Goal: Communication & Community: Share content

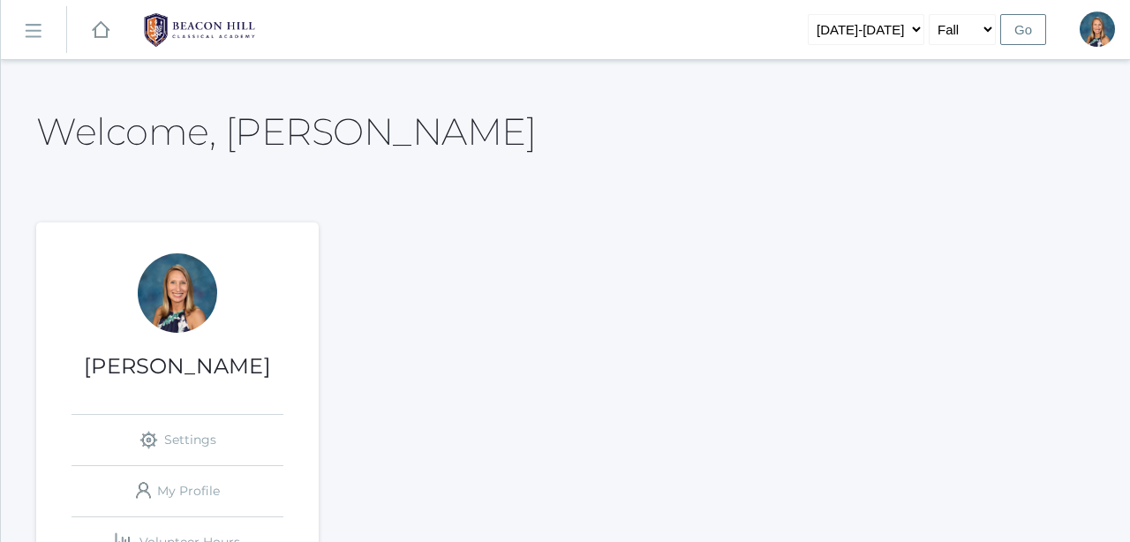
click at [25, 35] on rect at bounding box center [33, 31] width 28 height 28
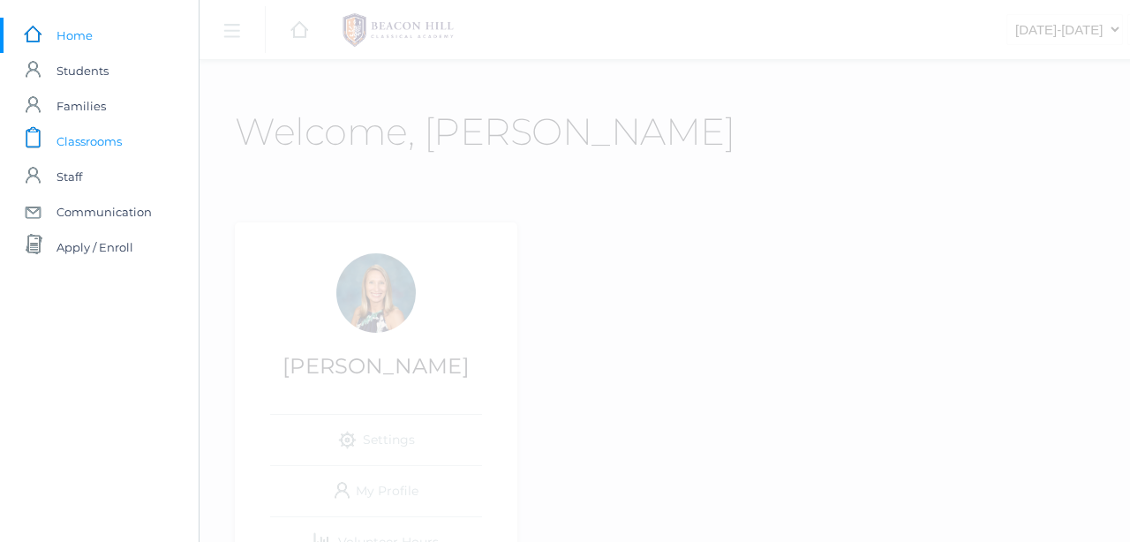
click at [93, 149] on span "Classrooms" at bounding box center [89, 141] width 65 height 35
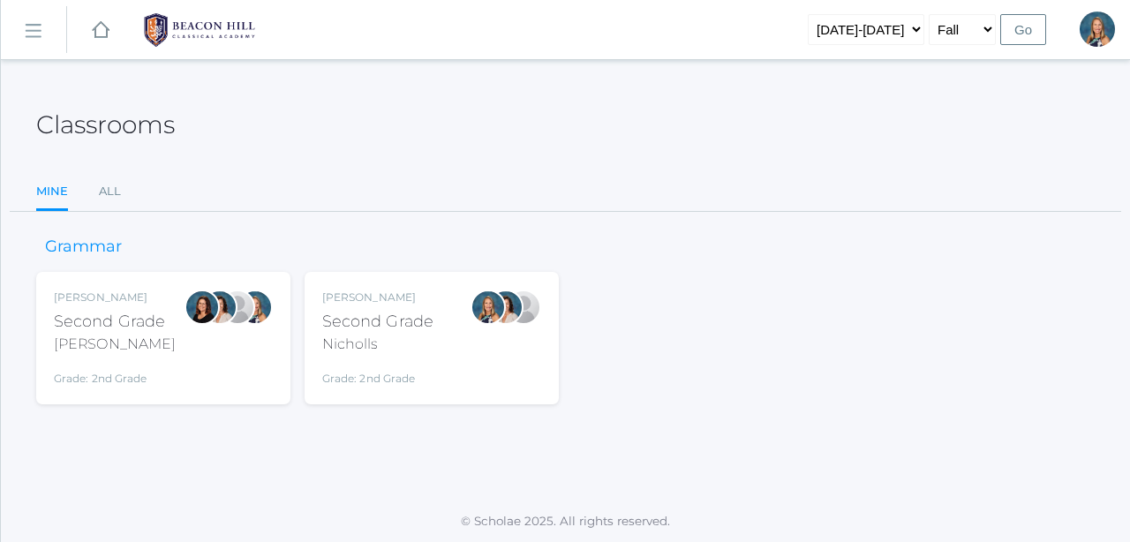
click at [395, 336] on div "Nicholls" at bounding box center [377, 344] width 111 height 21
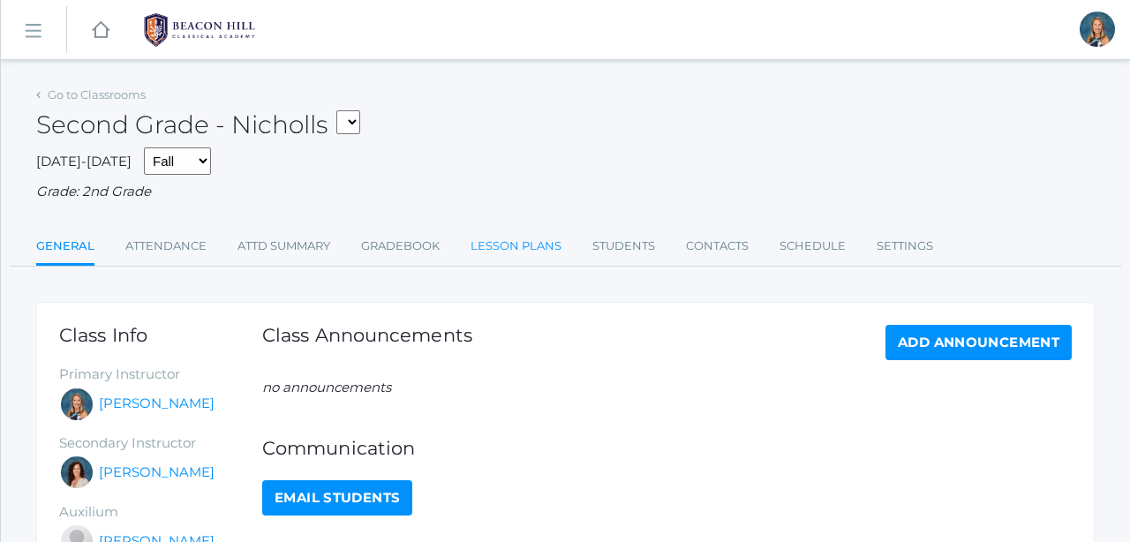
click at [524, 238] on link "Lesson Plans" at bounding box center [516, 246] width 91 height 35
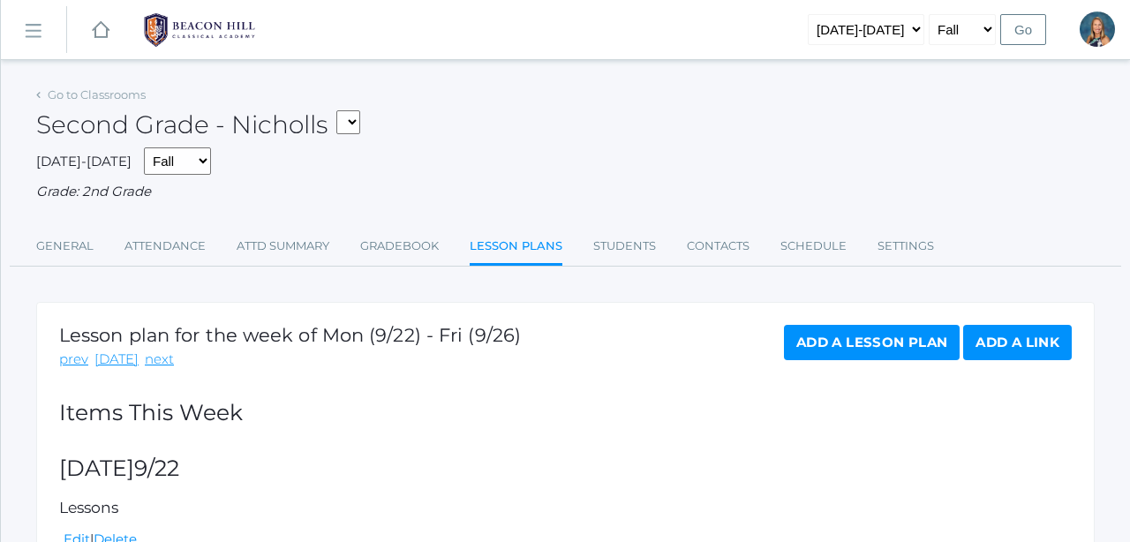
click at [40, 37] on rect at bounding box center [33, 31] width 28 height 28
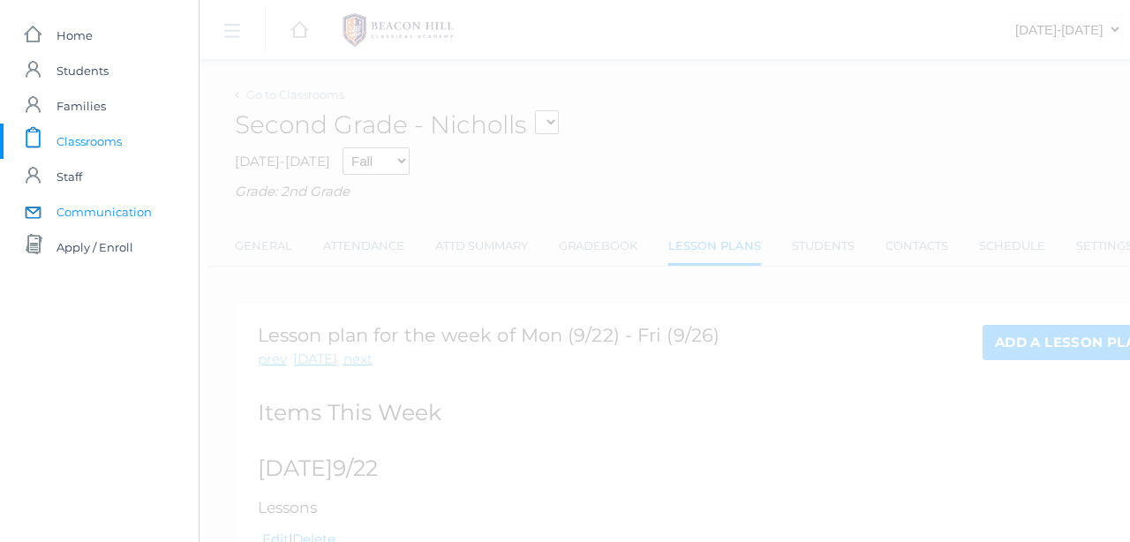
click at [90, 208] on span "Communication" at bounding box center [104, 211] width 95 height 35
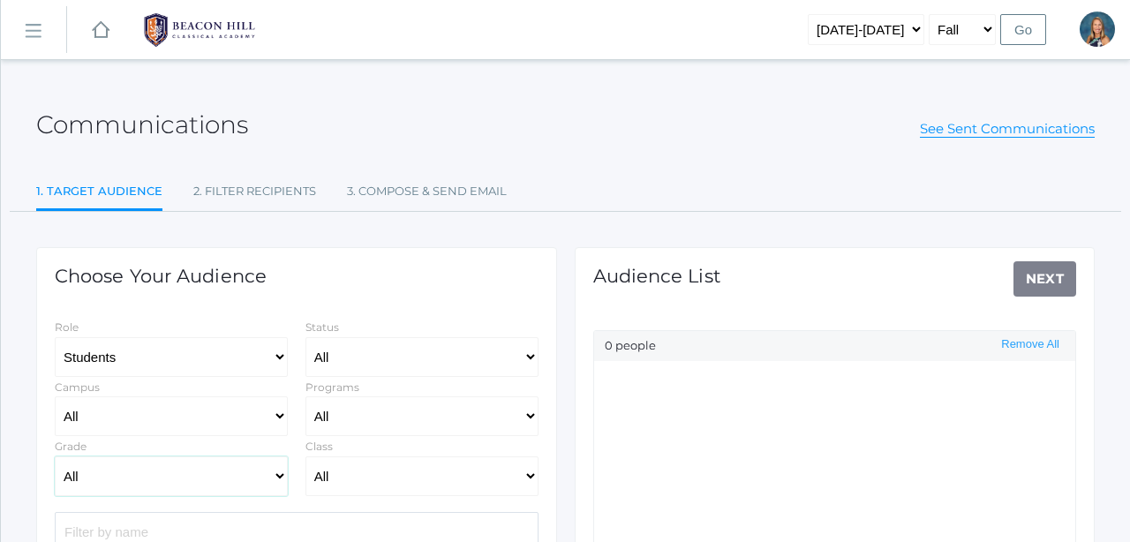
click at [176, 481] on select "All Grammar - Kindergarten - 1st Grade - 2nd Grade - 3rd Grade - 4th Grade - 5t…" at bounding box center [171, 477] width 233 height 40
select select "Enrolled"
select select "2"
click at [347, 482] on select "All 01LA - First Grade [PERSON_NAME] 01LA - First Grade [PERSON_NAME] 02LA - Se…" at bounding box center [422, 477] width 233 height 40
select select "1970"
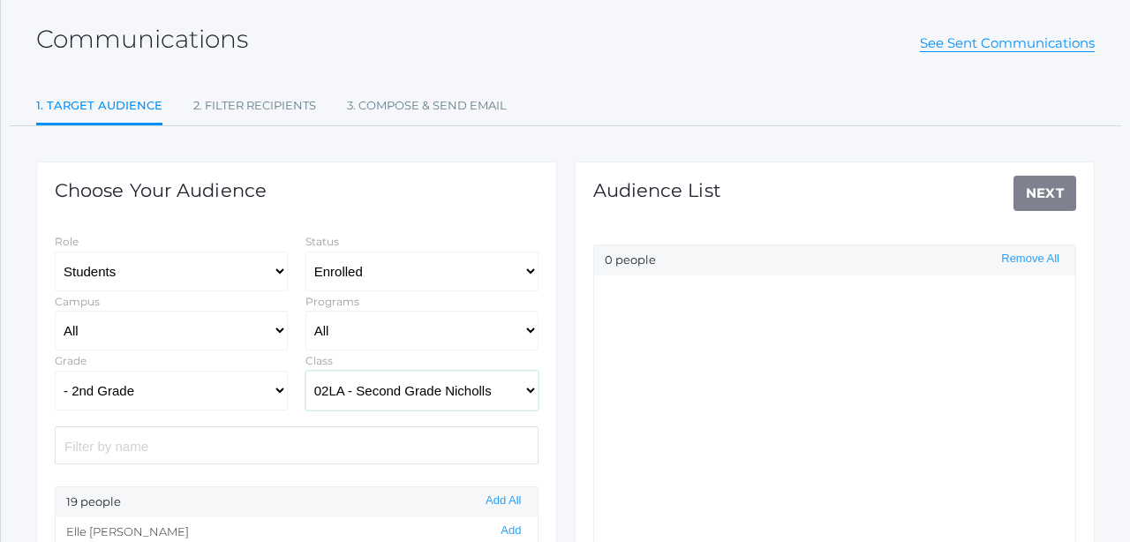
scroll to position [203, 0]
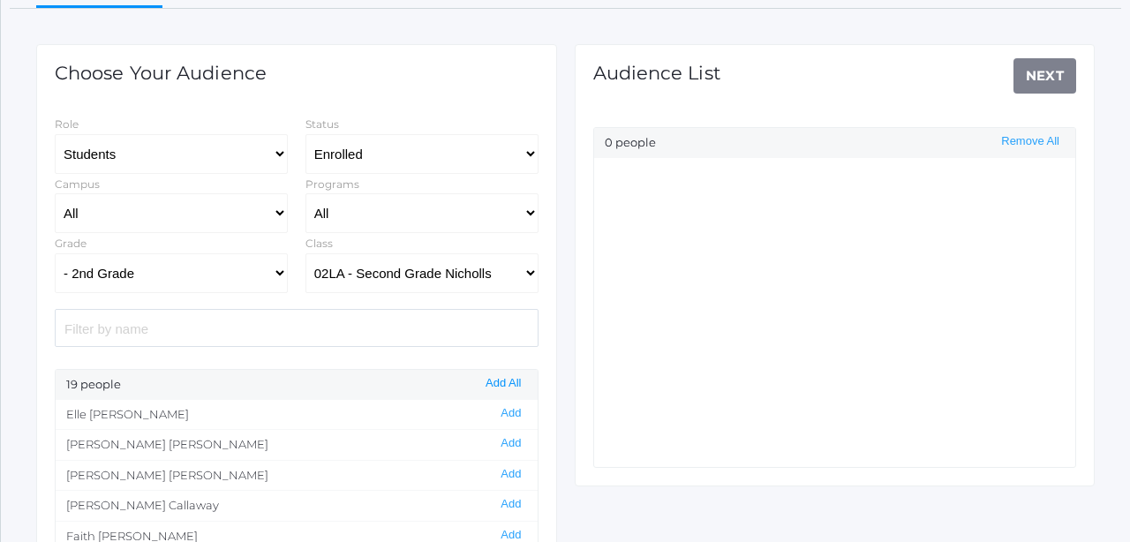
click at [499, 386] on button "Add All" at bounding box center [503, 383] width 46 height 15
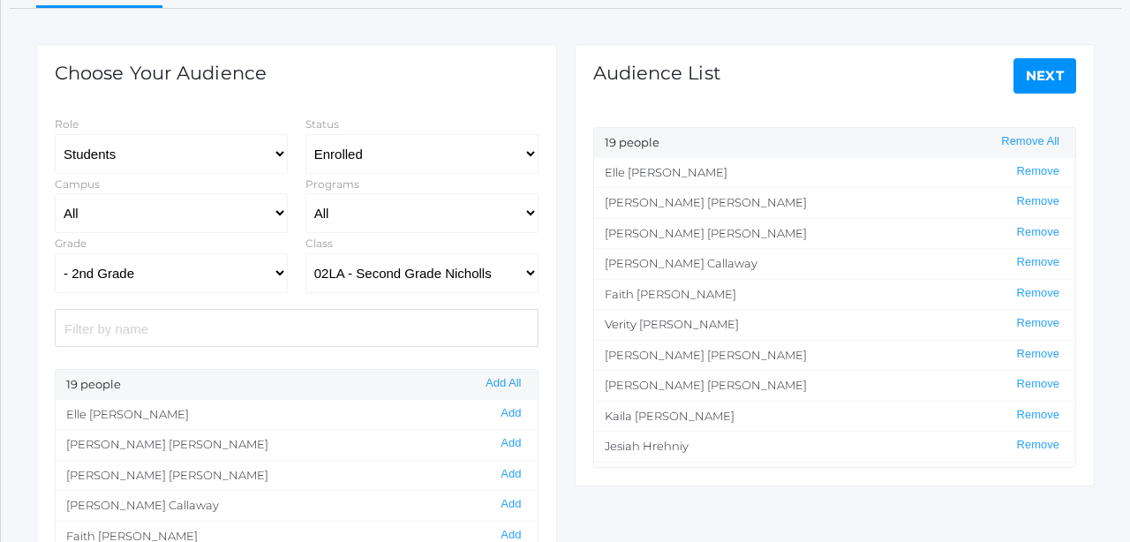
click at [1044, 72] on link "Next" at bounding box center [1046, 75] width 64 height 35
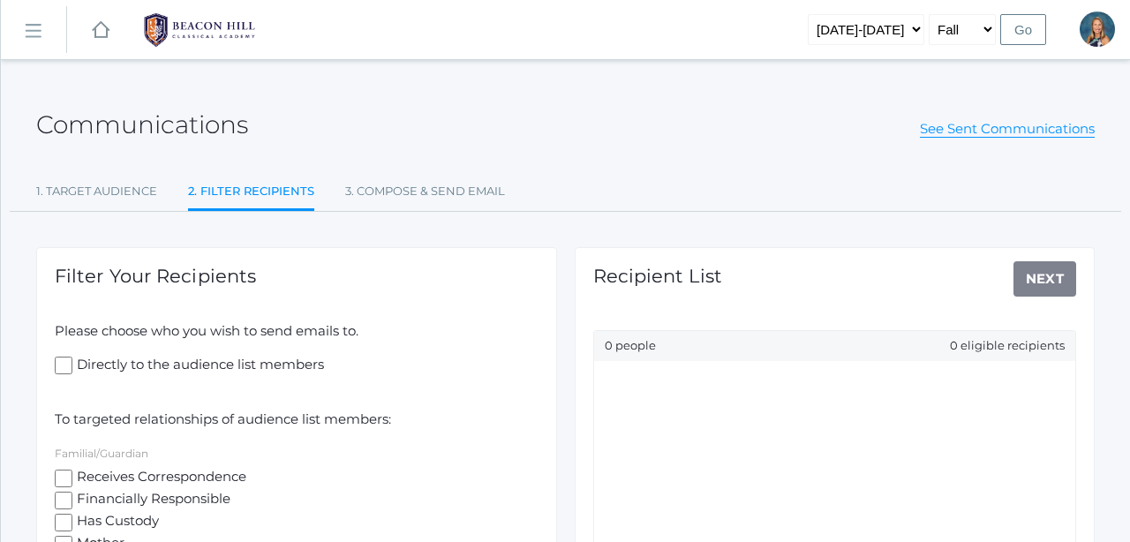
click at [62, 476] on input "Receives Correspondence" at bounding box center [64, 479] width 18 height 18
checkbox input "true"
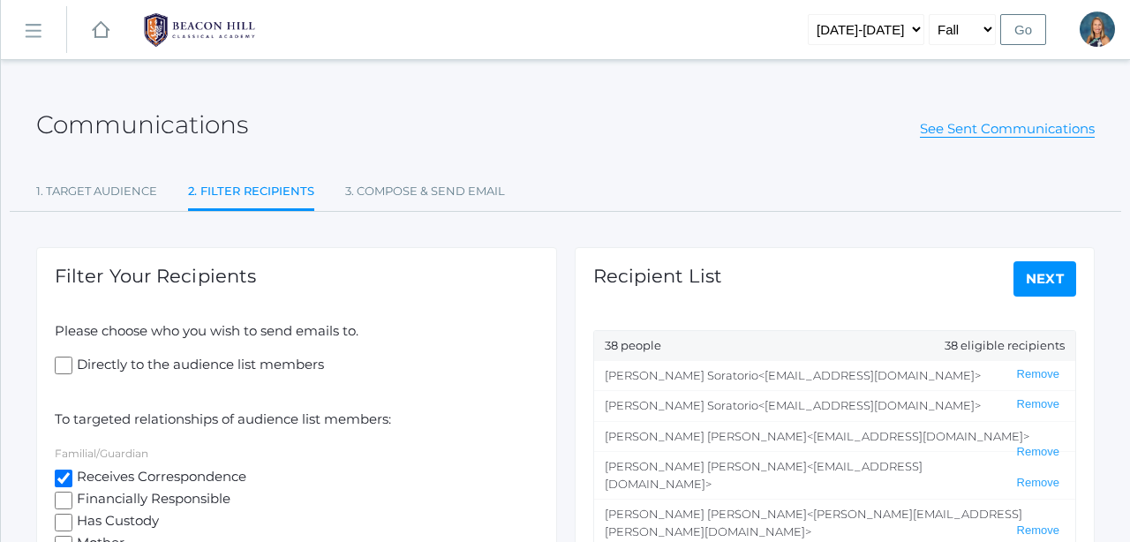
click at [1035, 262] on link "Next" at bounding box center [1046, 278] width 64 height 35
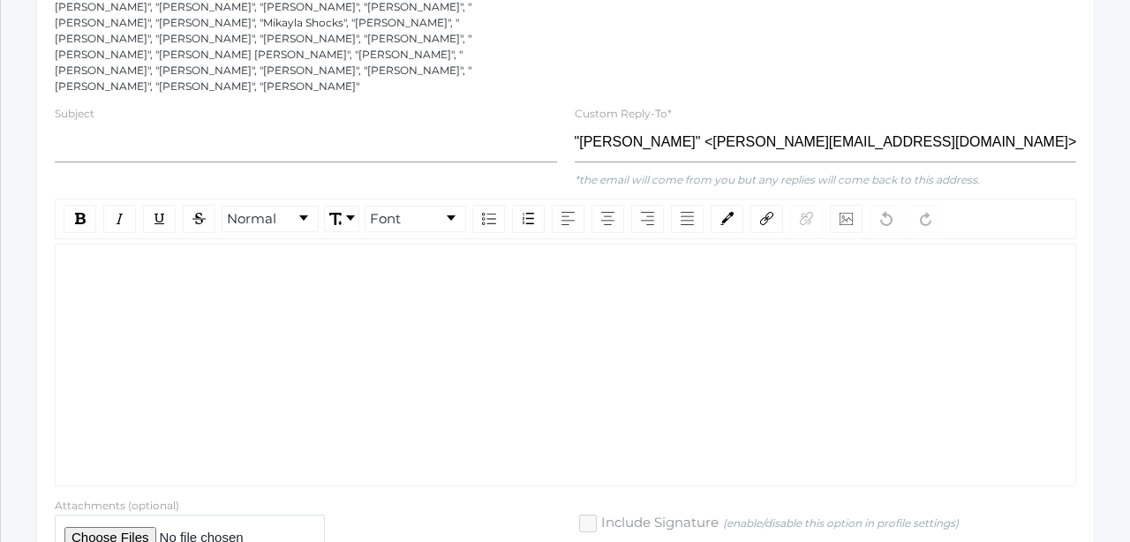
scroll to position [405, 0]
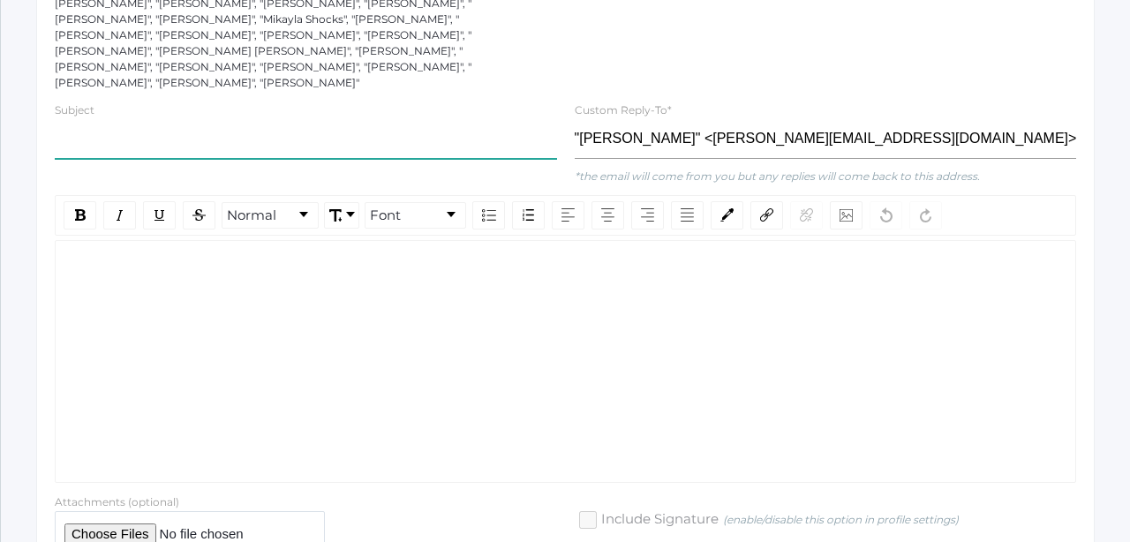
click at [79, 119] on input "text" at bounding box center [306, 139] width 502 height 40
type input "2nd Grade October Update"
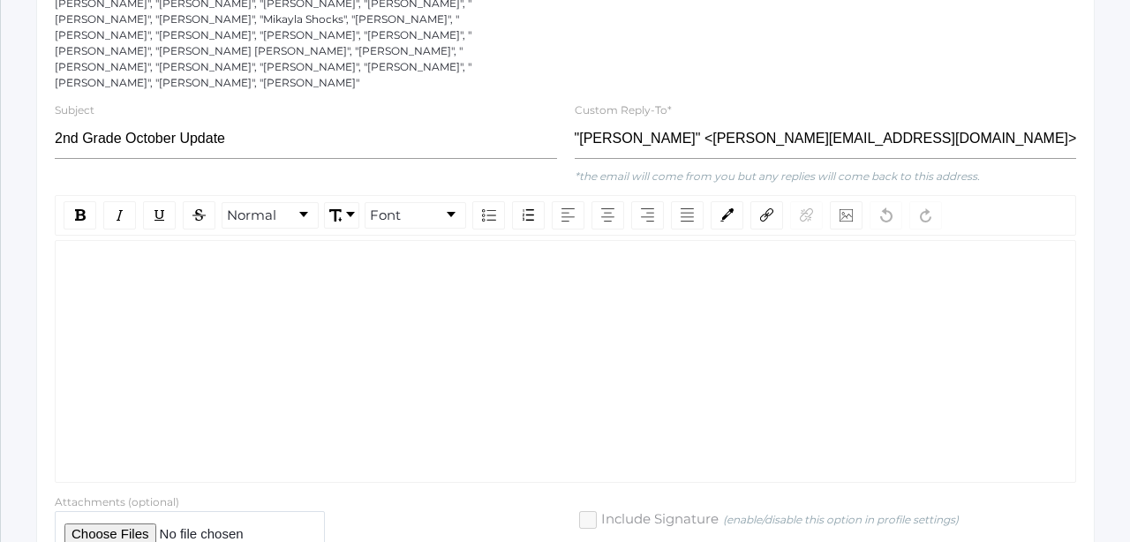
click at [120, 259] on div "rdw-editor" at bounding box center [566, 269] width 993 height 20
drag, startPoint x: 551, startPoint y: 257, endPoint x: 39, endPoint y: 200, distance: 515.3
click at [39, 200] on div "Compose your Message Send Message to 38 recipients Recipients: "[PERSON_NAME]",…" at bounding box center [565, 212] width 1059 height 740
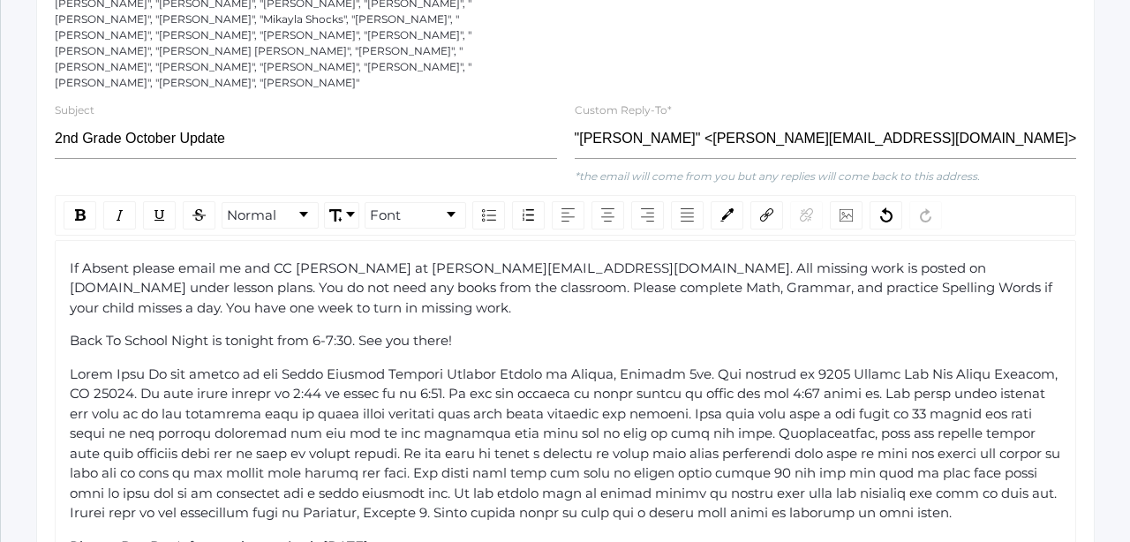
click at [72, 260] on span "If Absent please email me and CC [PERSON_NAME] at [PERSON_NAME][EMAIL_ADDRESS][…" at bounding box center [563, 288] width 986 height 57
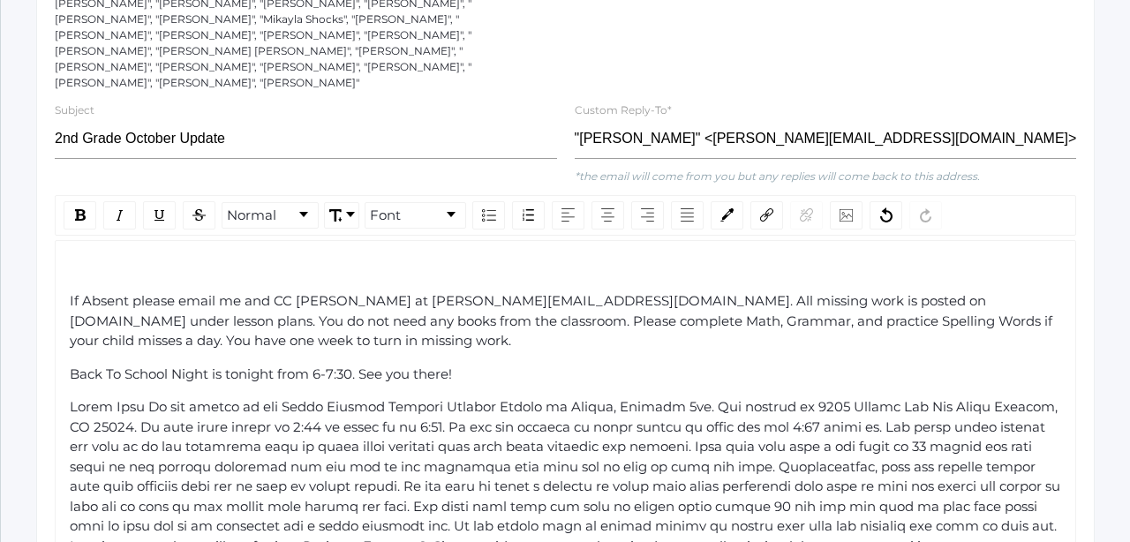
click at [95, 259] on div "rdw-editor" at bounding box center [566, 269] width 993 height 20
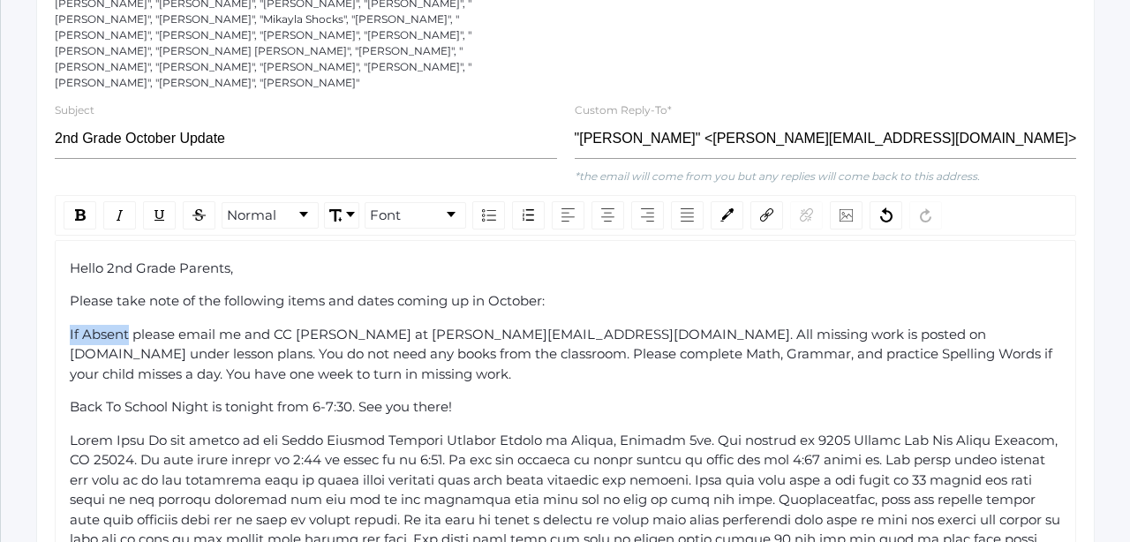
drag, startPoint x: 127, startPoint y: 284, endPoint x: 59, endPoint y: 283, distance: 68.0
click at [60, 283] on div "Hello 2nd Grade Parents, Please take note of the following items and dates comi…" at bounding box center [566, 457] width 1022 height 434
click at [84, 209] on img "rdw-inline-control" at bounding box center [80, 214] width 11 height 11
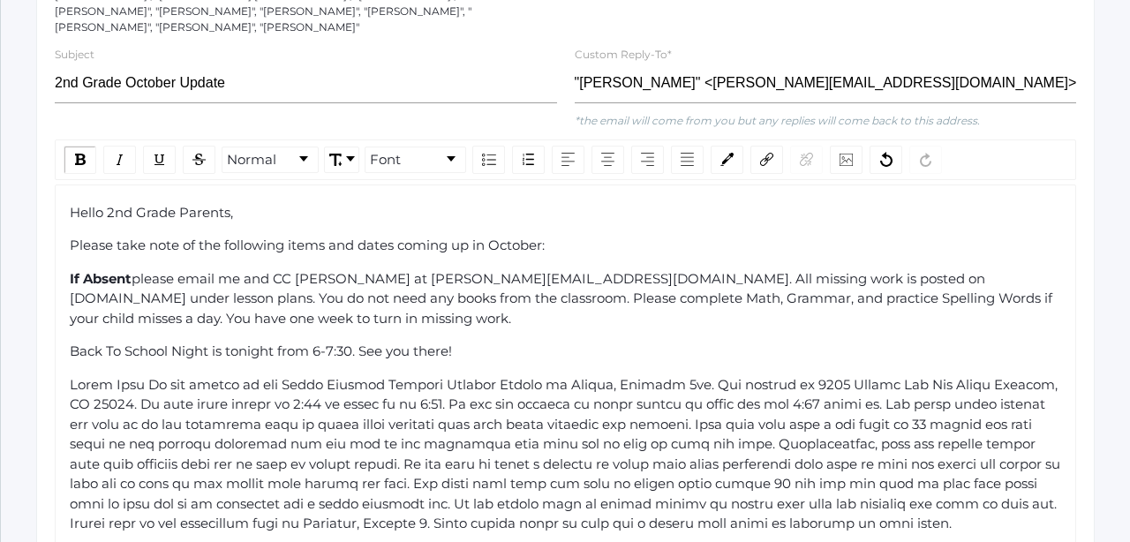
scroll to position [462, 0]
drag, startPoint x: 208, startPoint y: 300, endPoint x: 149, endPoint y: 301, distance: 58.3
click at [149, 342] on span "Back To School Night is tonight from 6-7:30. See you there!" at bounding box center [261, 350] width 382 height 17
click at [210, 342] on span "Back To School Night is tonight from 6-7:30. See you there!" at bounding box center [261, 350] width 382 height 17
drag, startPoint x: 210, startPoint y: 298, endPoint x: 60, endPoint y: 300, distance: 150.1
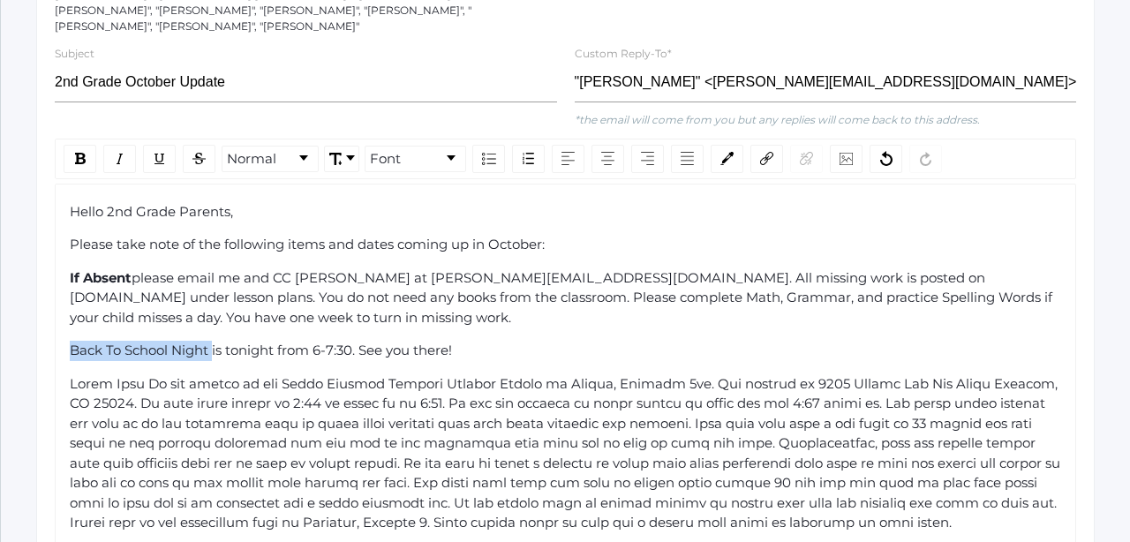
click at [60, 300] on div "Hello 2nd Grade Parents, Please take note of the following items and dates comi…" at bounding box center [566, 401] width 1022 height 434
click at [81, 153] on img "rdw-inline-control" at bounding box center [80, 158] width 11 height 11
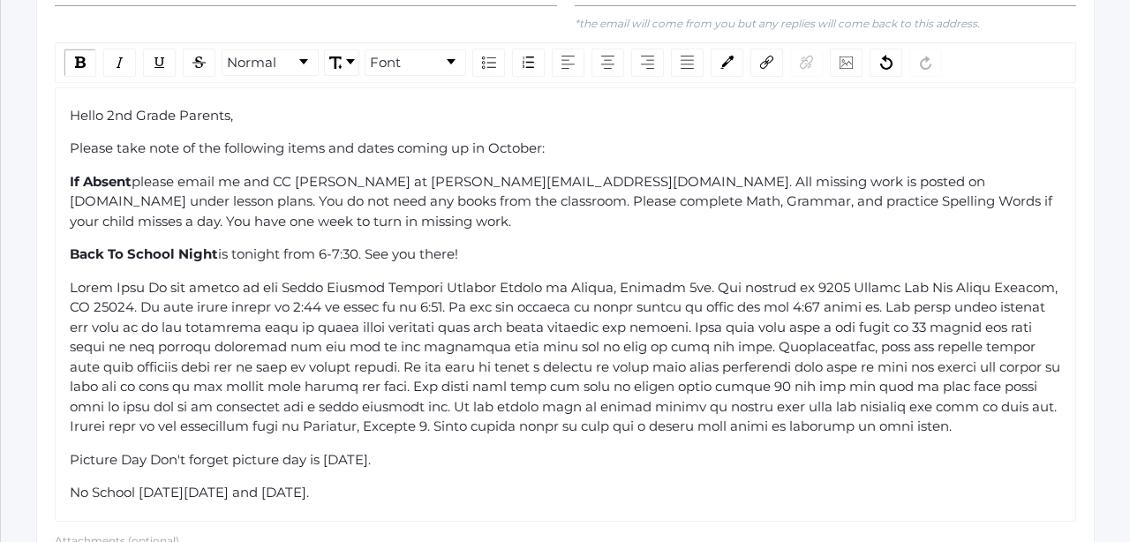
scroll to position [558, 0]
drag, startPoint x: 133, startPoint y: 232, endPoint x: 67, endPoint y: 230, distance: 66.3
click at [67, 230] on div "Hello 2nd Grade Parents, Please take note of the following items and dates comi…" at bounding box center [566, 304] width 1022 height 434
click at [72, 49] on div "rdw-inline-control" at bounding box center [80, 63] width 33 height 28
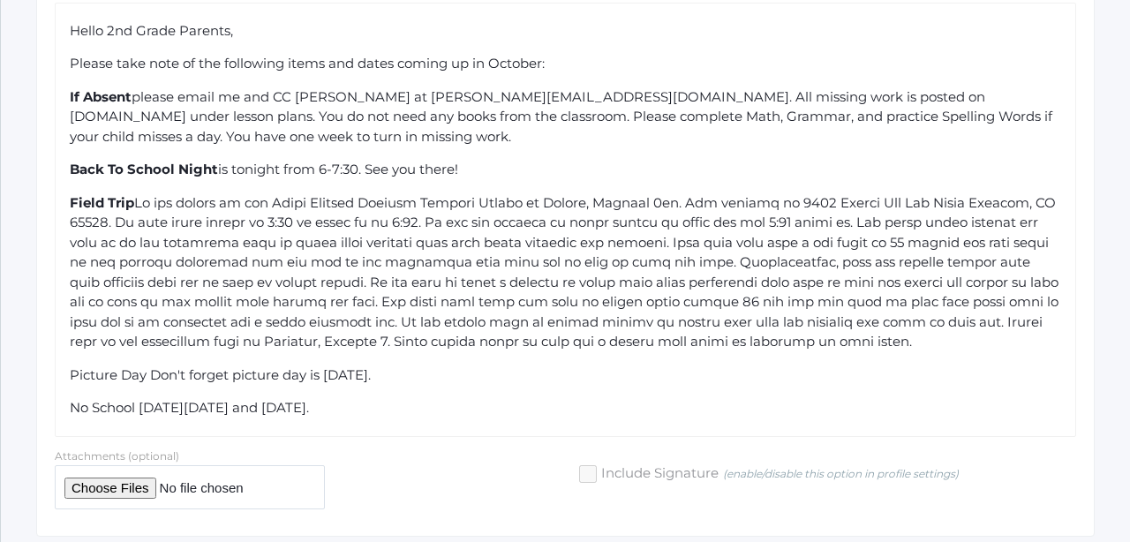
scroll to position [642, 0]
drag, startPoint x: 146, startPoint y: 321, endPoint x: 38, endPoint y: 302, distance: 109.5
click at [38, 302] on div "Compose your Message Send Message to 38 recipients Recipients: "[PERSON_NAME]",…" at bounding box center [565, 71] width 1059 height 932
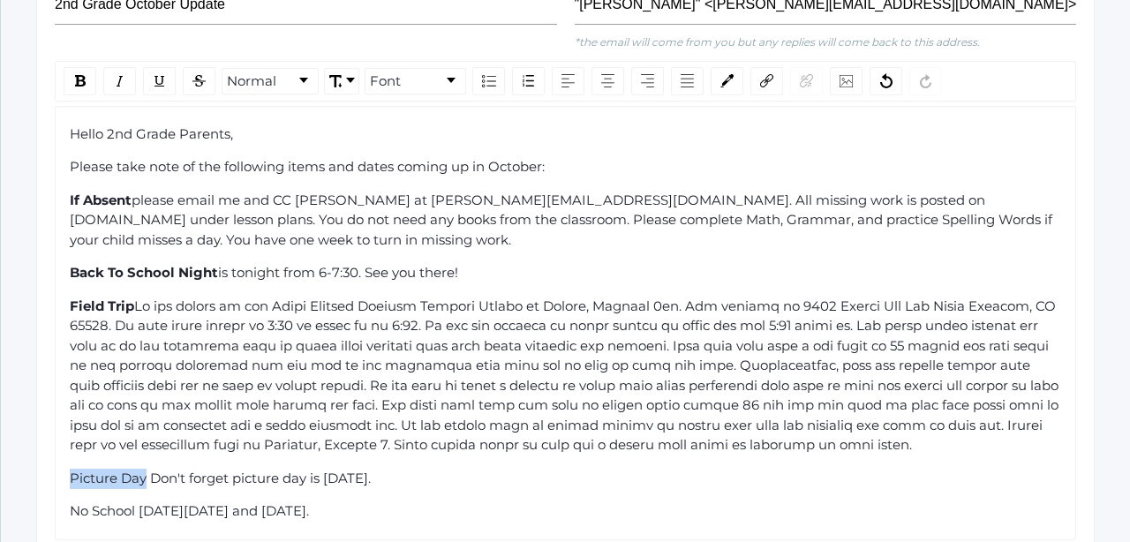
scroll to position [535, 0]
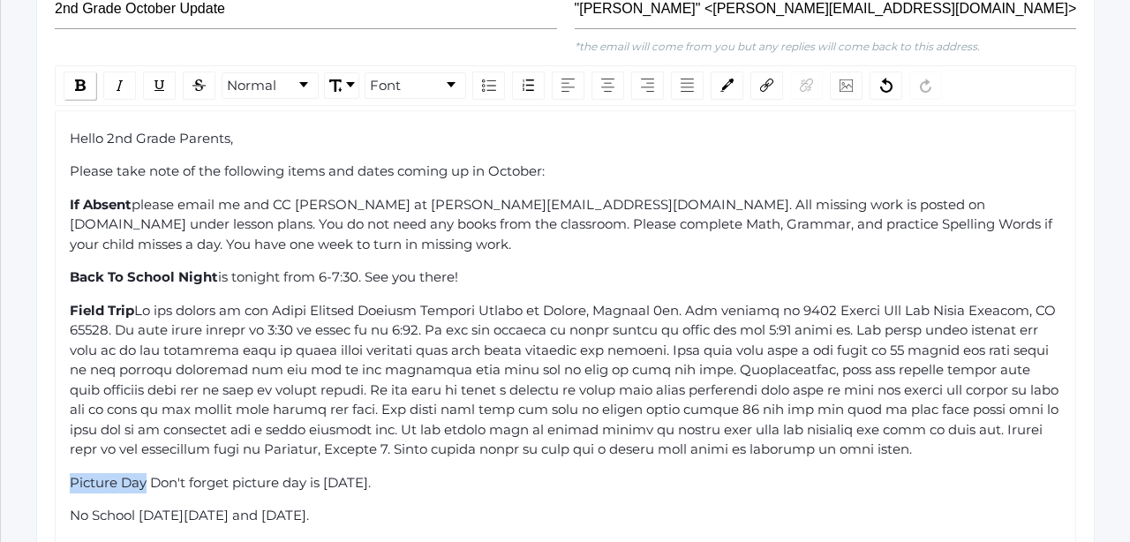
click at [76, 79] on img "rdw-inline-control" at bounding box center [80, 84] width 11 height 11
drag, startPoint x: 137, startPoint y: 463, endPoint x: 41, endPoint y: 448, distance: 97.4
click at [41, 448] on div "Compose your Message Send Message to 38 recipients Recipients: "[PERSON_NAME]",…" at bounding box center [565, 178] width 1059 height 932
click at [81, 79] on img "rdw-inline-control" at bounding box center [80, 84] width 11 height 11
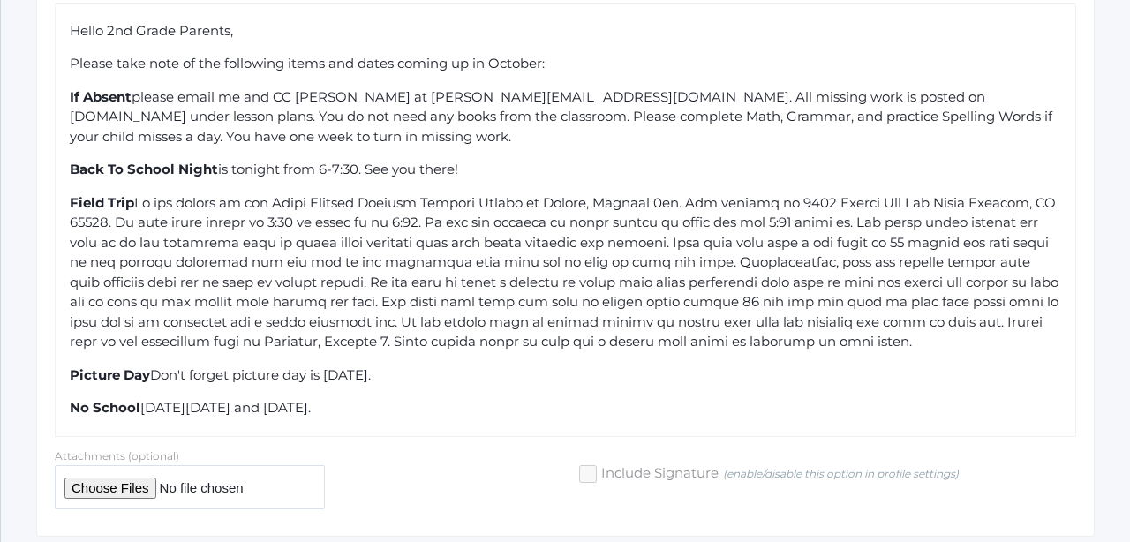
scroll to position [642, 0]
click at [502, 399] on div "No School [DATE][DATE] and [DATE]." at bounding box center [566, 409] width 993 height 20
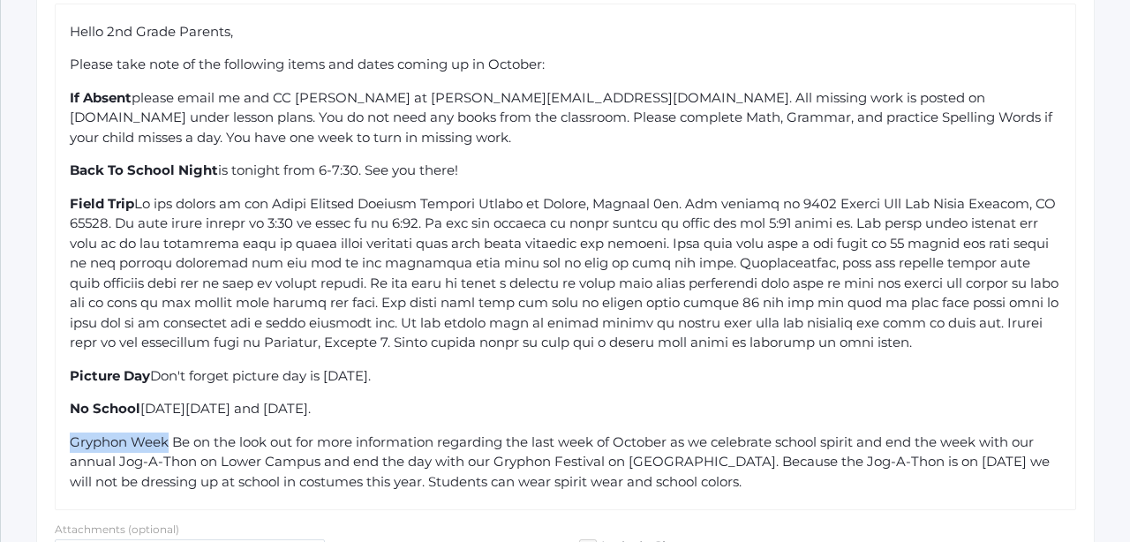
drag, startPoint x: 170, startPoint y: 388, endPoint x: 42, endPoint y: 375, distance: 127.8
click at [460, 88] on div "If Absent please email me and CC [PERSON_NAME] at [PERSON_NAME][EMAIL_ADDRESS][…" at bounding box center [566, 118] width 993 height 60
click at [163, 434] on span "Gryphon Week Be on the look out for more information regarding the last week of…" at bounding box center [562, 462] width 984 height 57
click at [166, 434] on span "Gryphon Week Be on the look out for more information regarding the last week of…" at bounding box center [562, 462] width 984 height 57
drag, startPoint x: 166, startPoint y: 384, endPoint x: 50, endPoint y: 376, distance: 116.0
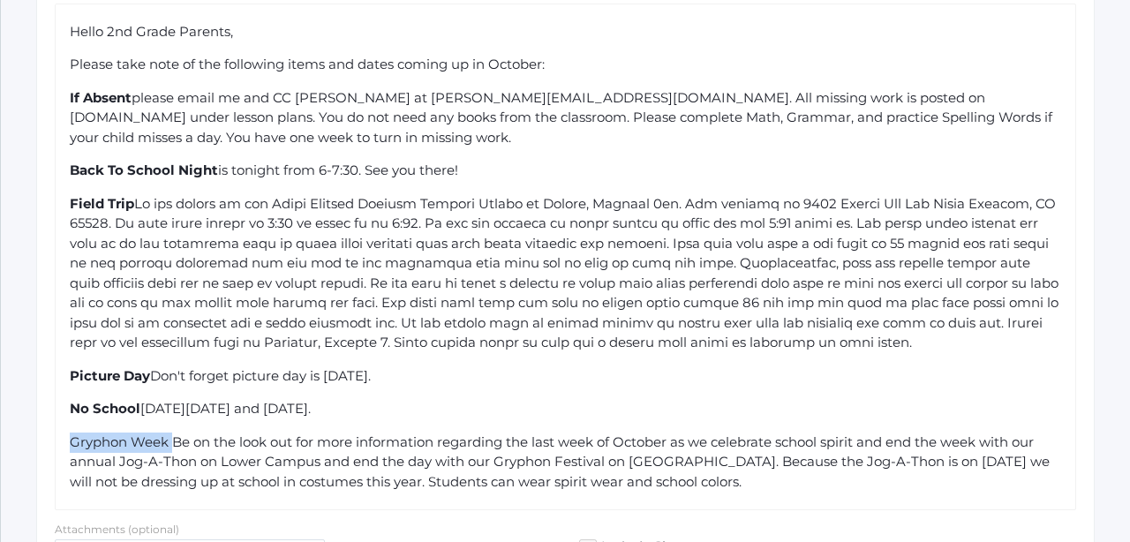
click at [50, 376] on div "Normal Font Hello 2nd Grade Parents, Please take note of the following items an…" at bounding box center [565, 234] width 1039 height 553
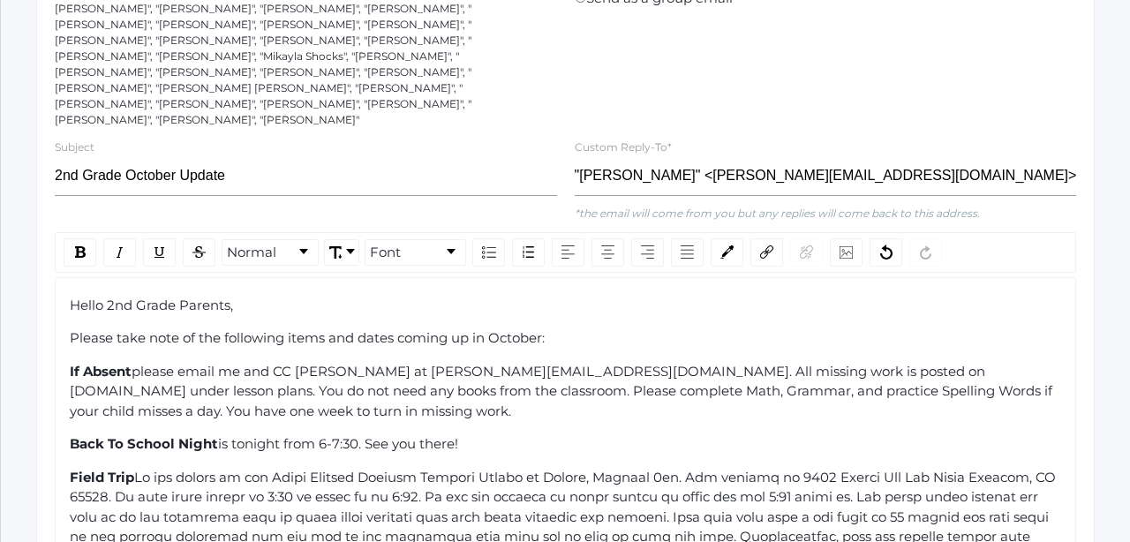
scroll to position [95, 0]
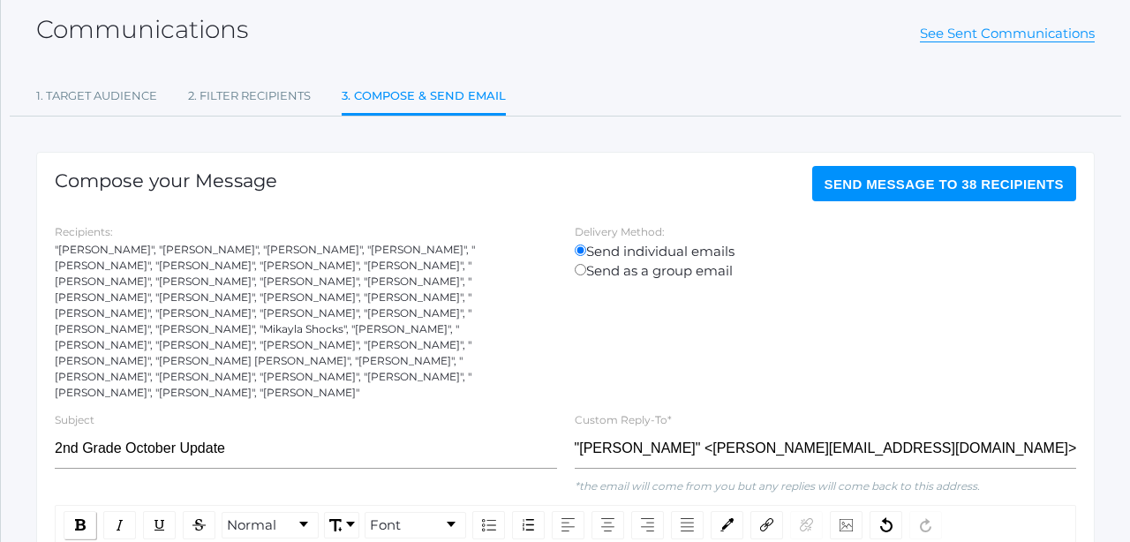
click at [82, 519] on img "rdw-inline-control" at bounding box center [80, 524] width 11 height 11
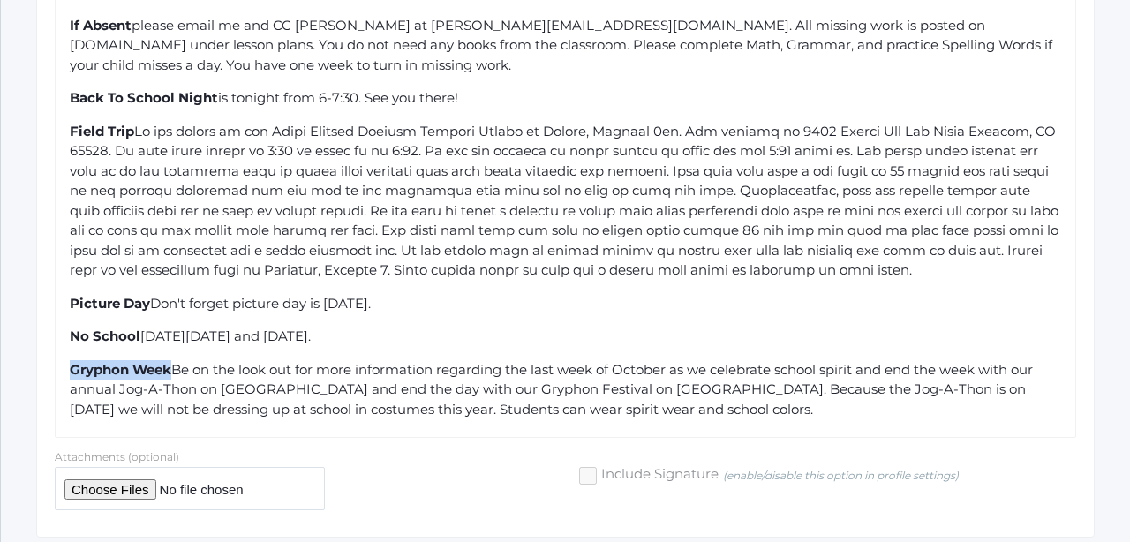
scroll to position [714, 0]
click at [801, 361] on div "Gryphon Week Be on the look out for more information regarding the last week of…" at bounding box center [566, 391] width 993 height 60
click at [345, 362] on span "Be on the look out for more information regarding the last week of October as w…" at bounding box center [553, 390] width 967 height 57
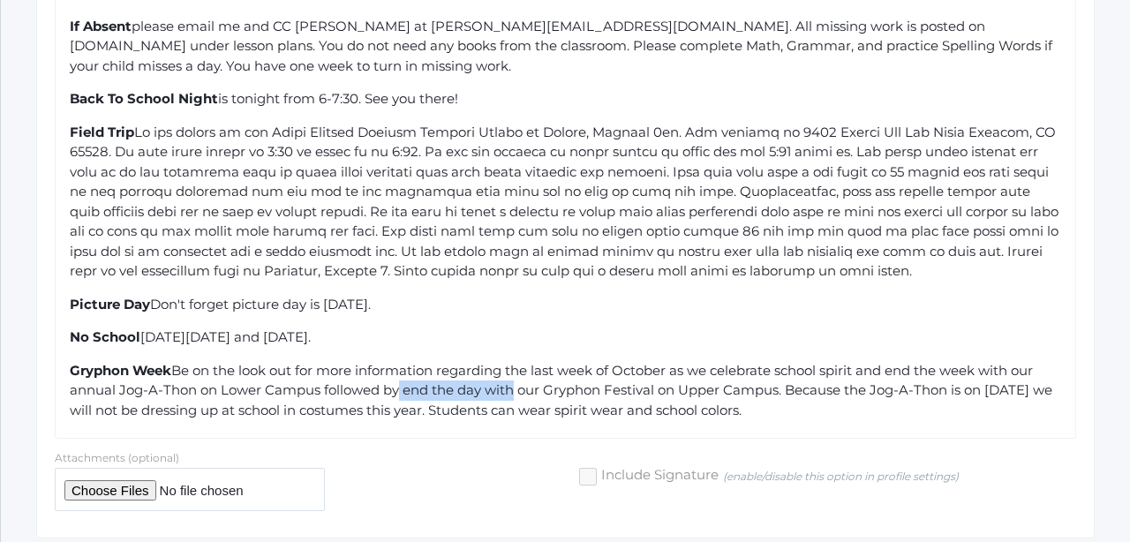
drag, startPoint x: 515, startPoint y: 332, endPoint x: 400, endPoint y: 338, distance: 115.0
click at [400, 362] on span "Be on the look out for more information regarding the last week of October as w…" at bounding box center [563, 390] width 986 height 57
click at [663, 362] on span "Be on the look out for more information regarding the last week of October as w…" at bounding box center [553, 390] width 967 height 57
drag, startPoint x: 683, startPoint y: 354, endPoint x: 362, endPoint y: 353, distance: 320.6
click at [362, 361] on div "Gryphon Week Be on the look out for more information regarding the last week of…" at bounding box center [566, 391] width 993 height 60
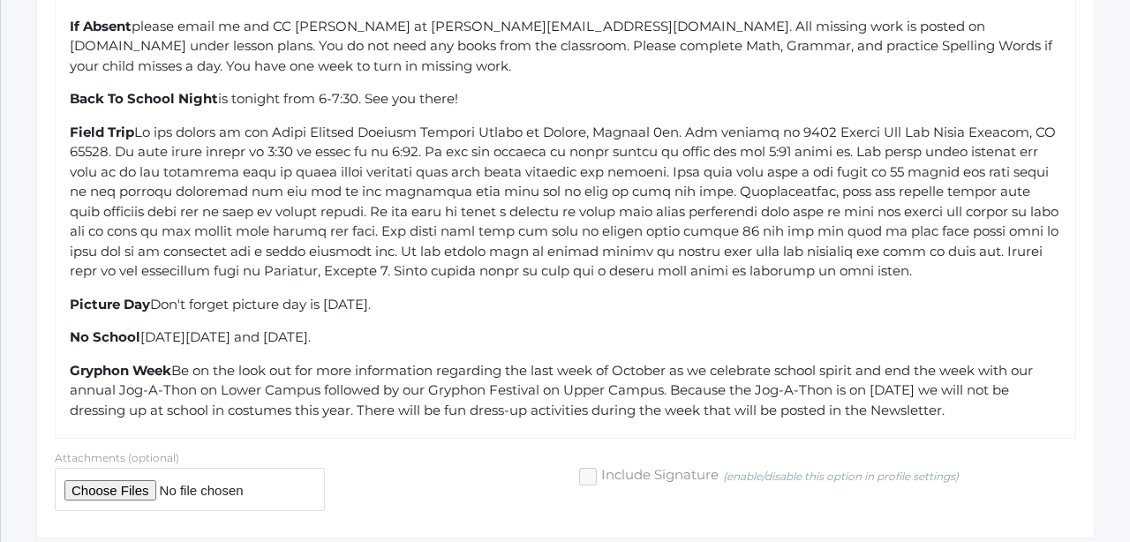
click at [472, 362] on span "Be on the look out for more information regarding the last week of October as w…" at bounding box center [553, 390] width 967 height 57
click at [1026, 361] on div "Gryphon Week Be on the look out for more information regarding the last week of…" at bounding box center [566, 391] width 993 height 60
click at [724, 362] on span "Be on the look out for more information regarding the last week of October as w…" at bounding box center [553, 390] width 967 height 57
click at [1025, 361] on div "Gryphon Week Be on the look out for more information regarding the last week of…" at bounding box center [566, 391] width 993 height 60
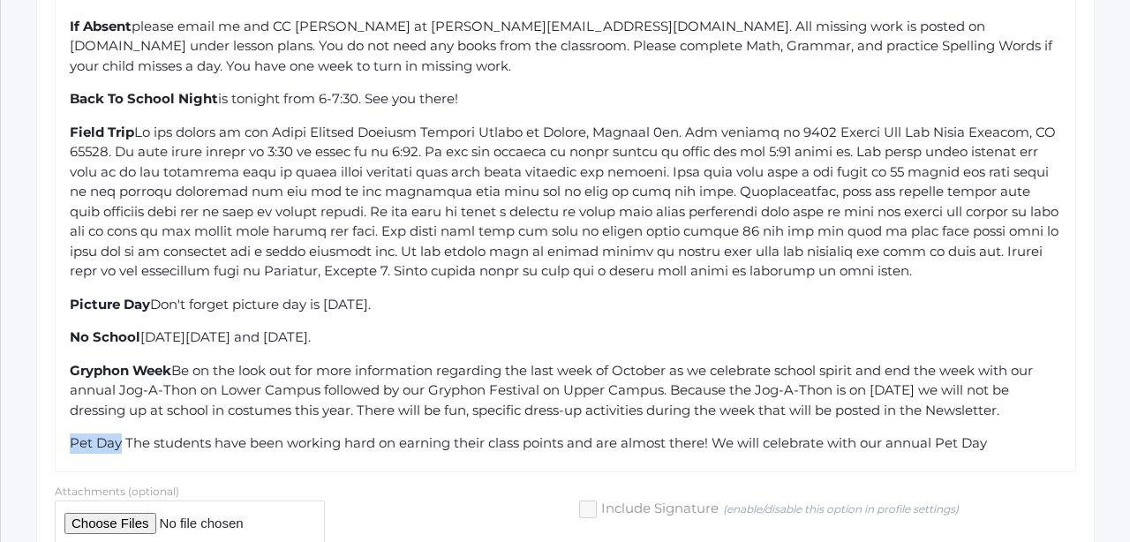
drag, startPoint x: 121, startPoint y: 387, endPoint x: 59, endPoint y: 382, distance: 62.0
click at [59, 382] on div "Hello 2nd Grade Parents, Please take note of the following items and dates comi…" at bounding box center [566, 202] width 1022 height 540
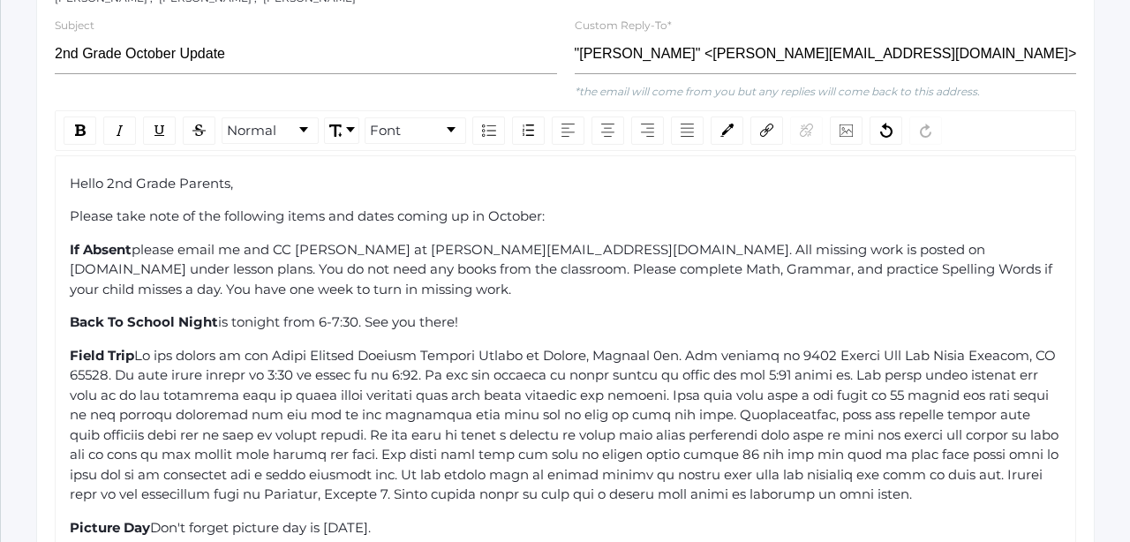
scroll to position [390, 0]
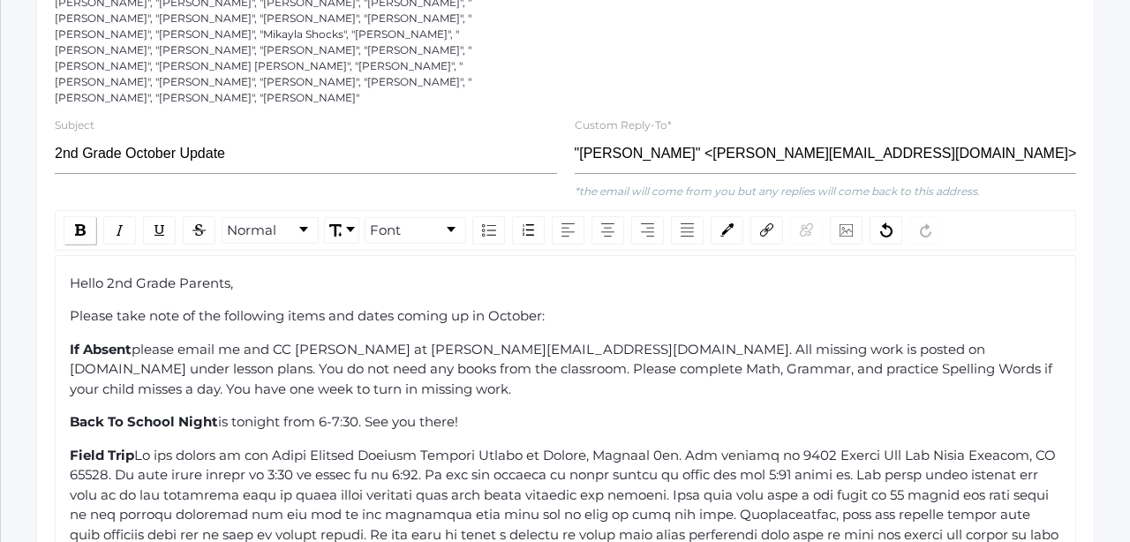
click at [77, 224] on img "rdw-inline-control" at bounding box center [80, 229] width 11 height 11
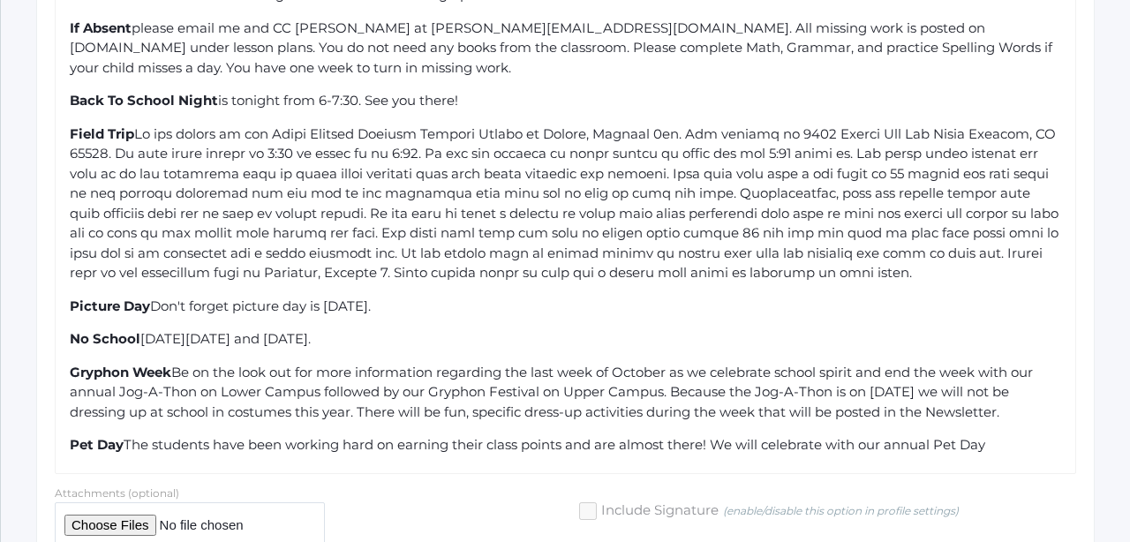
scroll to position [729, 0]
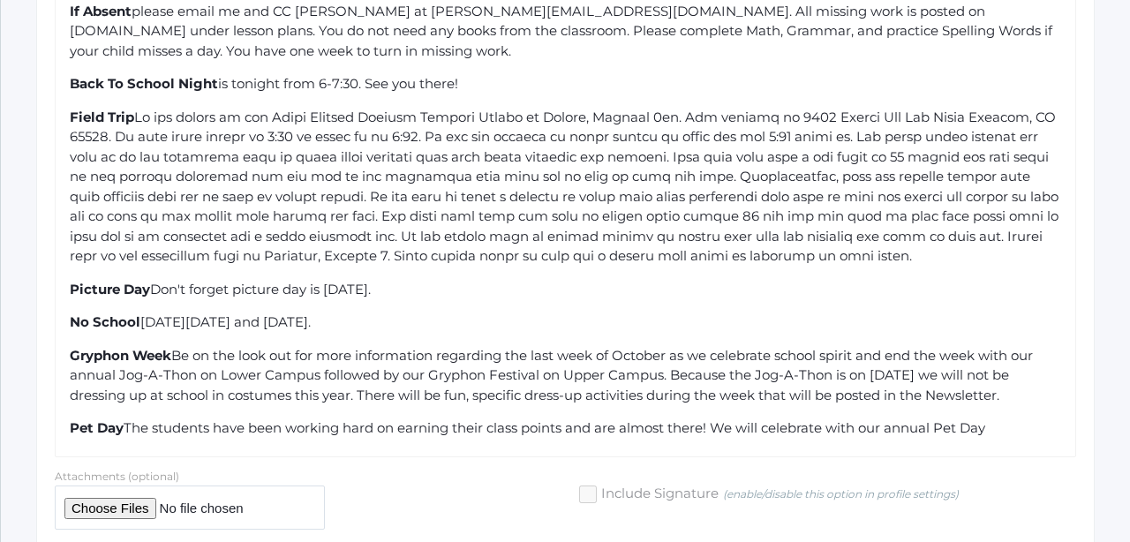
click at [986, 419] on span "The students have been working hard on earning their class points and are almos…" at bounding box center [555, 427] width 862 height 17
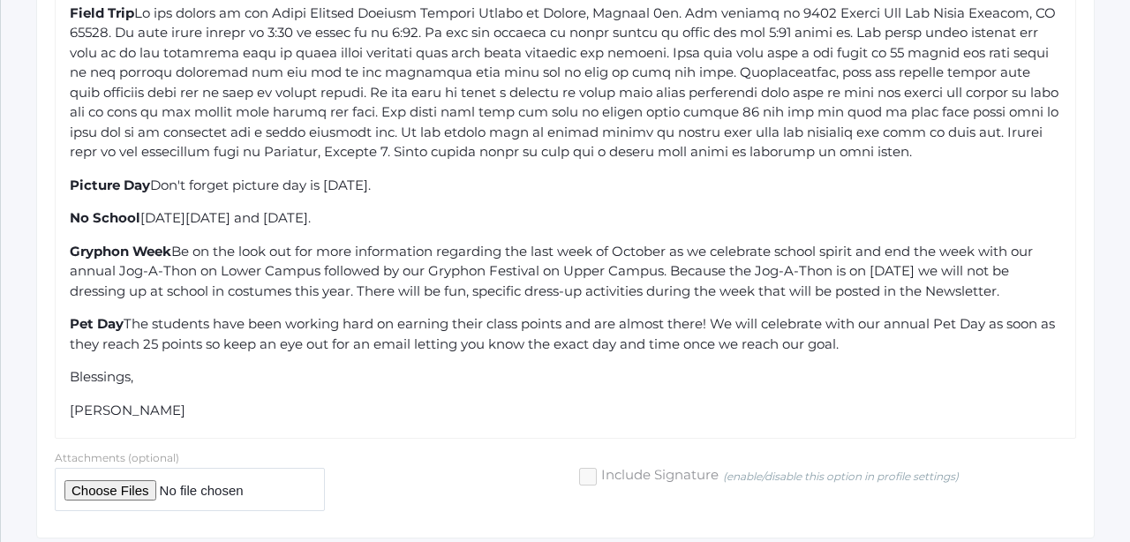
scroll to position [831, 0]
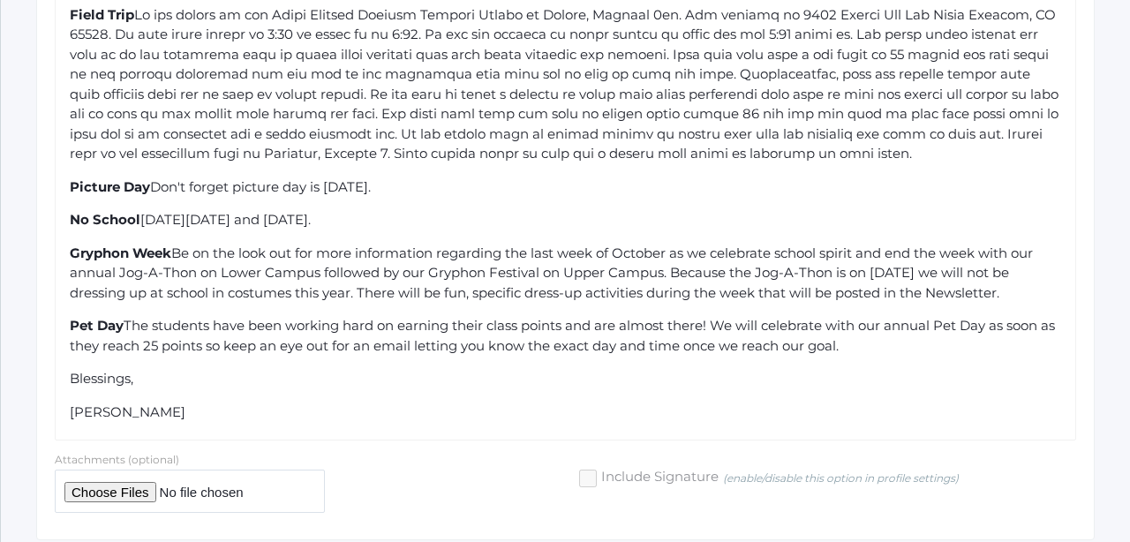
drag, startPoint x: 313, startPoint y: 401, endPoint x: 372, endPoint y: 344, distance: 81.8
click at [372, 403] on div "[PERSON_NAME]" at bounding box center [566, 413] width 993 height 20
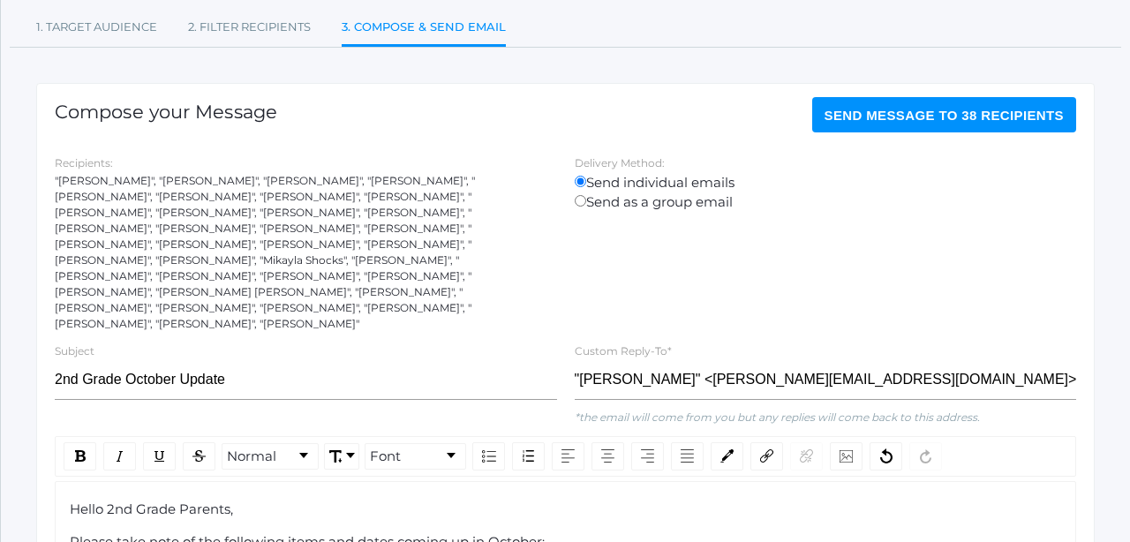
scroll to position [154, 0]
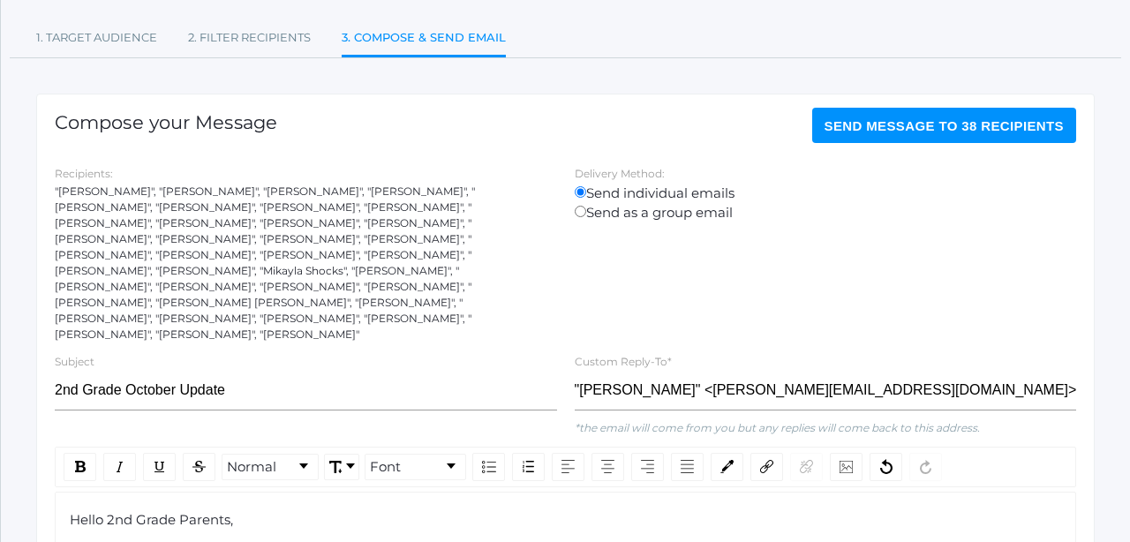
click at [887, 118] on span "Send Message to 38 recipients" at bounding box center [945, 125] width 240 height 15
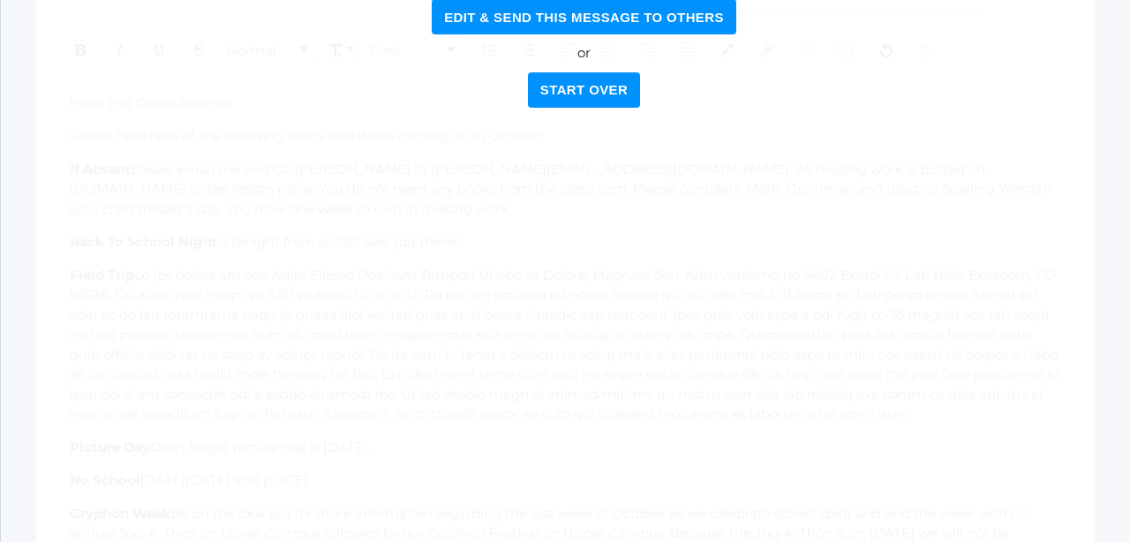
scroll to position [338, 0]
